Goal: Task Accomplishment & Management: Use online tool/utility

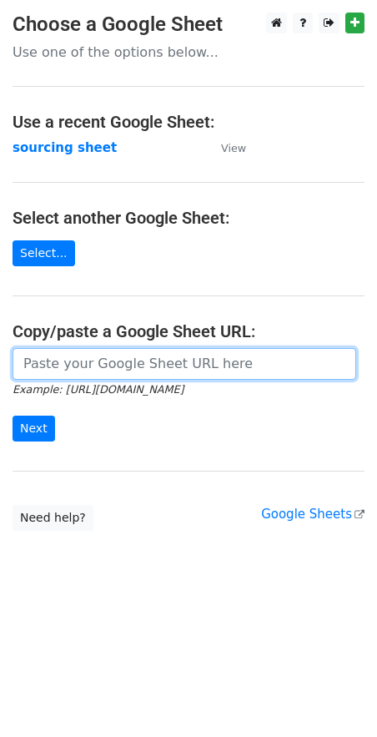
click at [228, 373] on input "url" at bounding box center [185, 364] width 344 height 32
paste input "https://docs.google.com/spreadsheets/d/1wD6lSmvFvXxRHy8XL6iER5cI7pKzGo_S9Nh0RVd…"
type input "https://docs.google.com/spreadsheets/d/1wD6lSmvFvXxRHy8XL6iER5cI7pKzGo_S9Nh0RVd…"
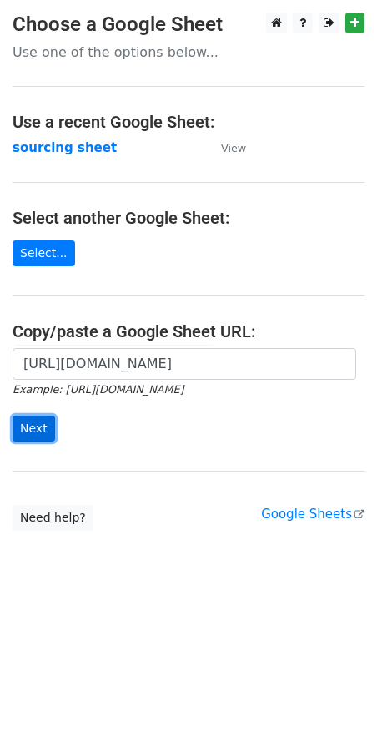
click at [42, 429] on input "Next" at bounding box center [34, 428] width 43 height 26
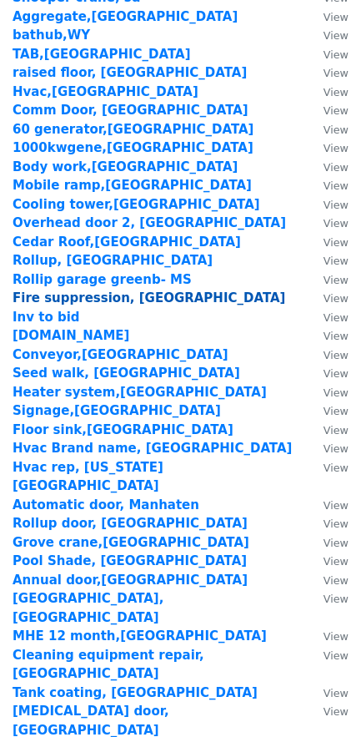
scroll to position [1966, 0]
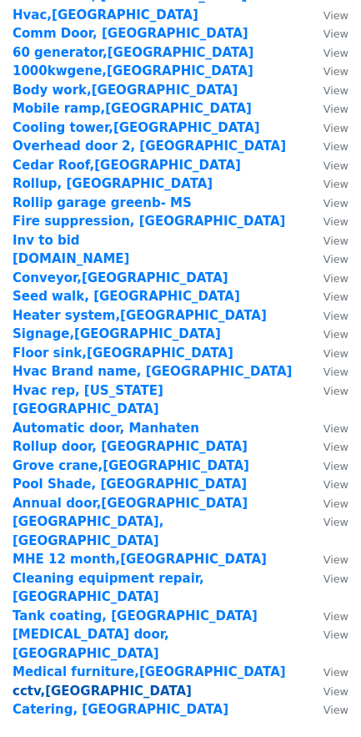
click at [29, 683] on strong "cctv,[GEOGRAPHIC_DATA]" at bounding box center [102, 690] width 179 height 15
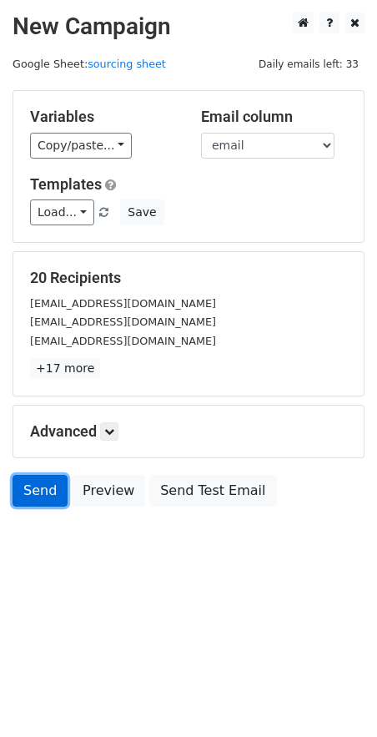
click at [25, 500] on link "Send" at bounding box center [40, 491] width 55 height 32
